Goal: Task Accomplishment & Management: Use online tool/utility

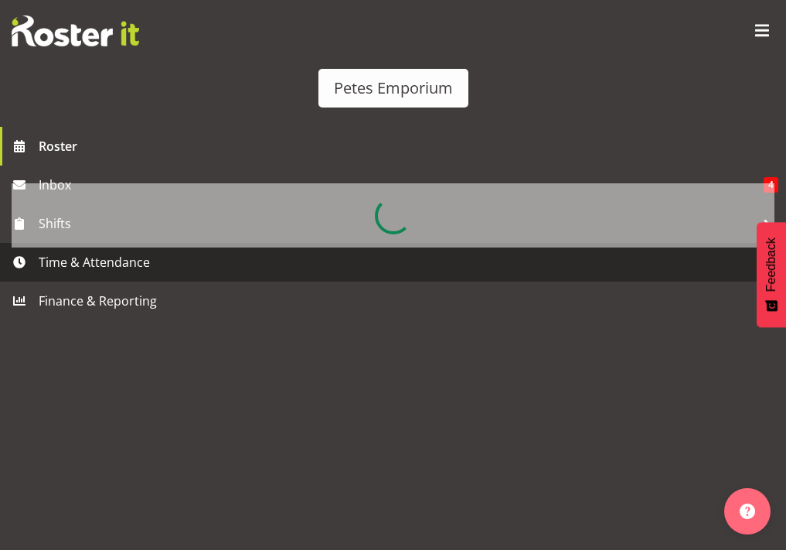
click at [121, 274] on span "Time & Attendance" at bounding box center [397, 262] width 717 height 23
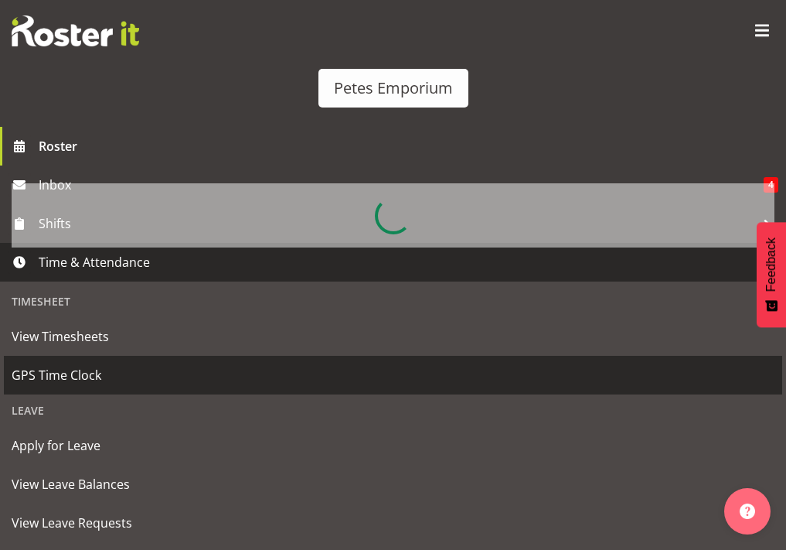
click at [73, 387] on span "GPS Time Clock" at bounding box center [393, 374] width 763 height 23
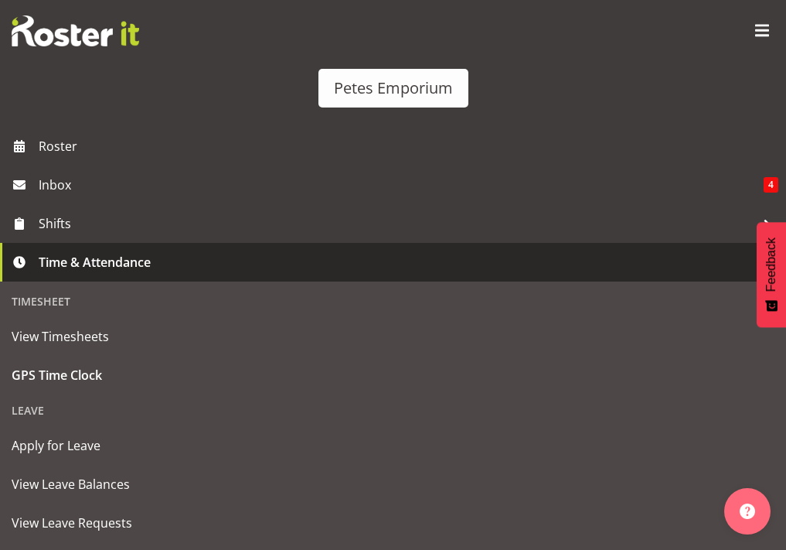
scroll to position [155, 0]
click at [230, 225] on span "Clock Out" at bounding box center [197, 215] width 64 height 19
